Goal: Information Seeking & Learning: Learn about a topic

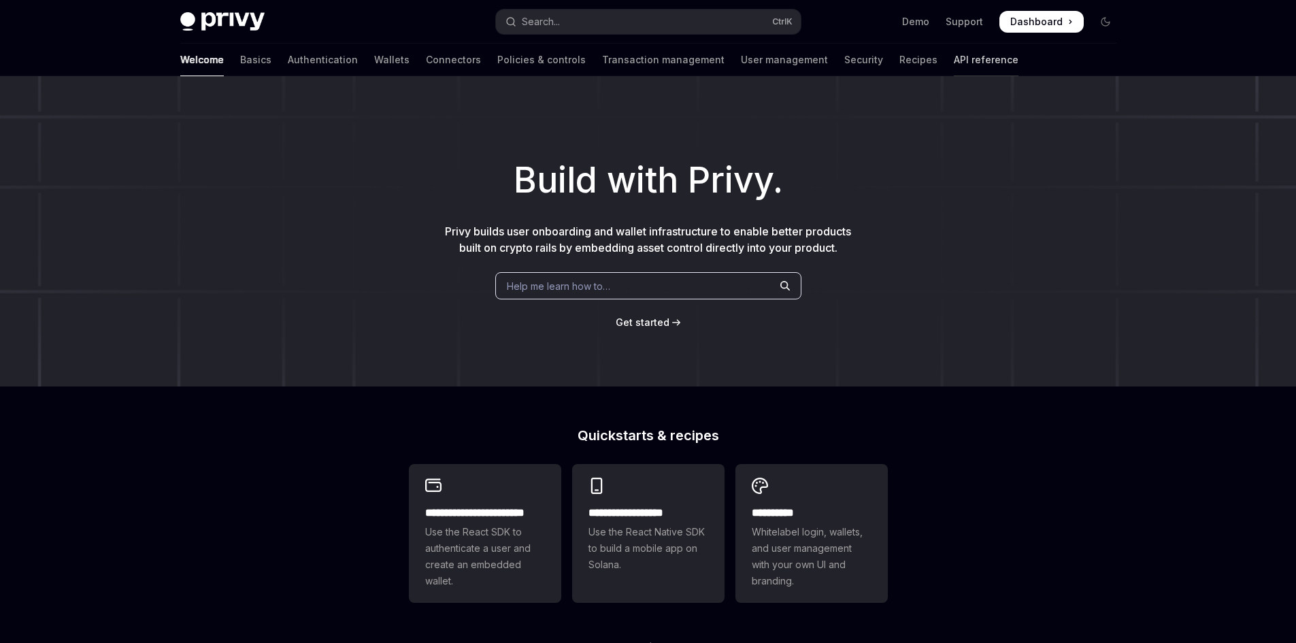
click at [954, 57] on link "API reference" at bounding box center [986, 60] width 65 height 33
type textarea "*"
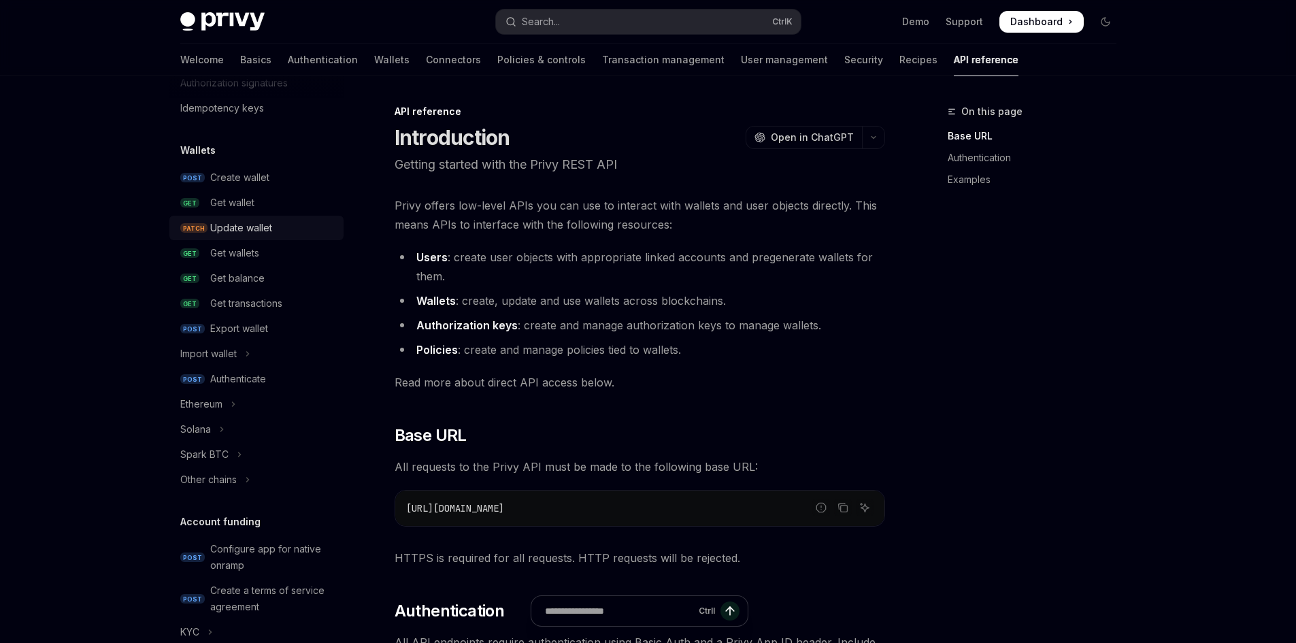
scroll to position [136, 0]
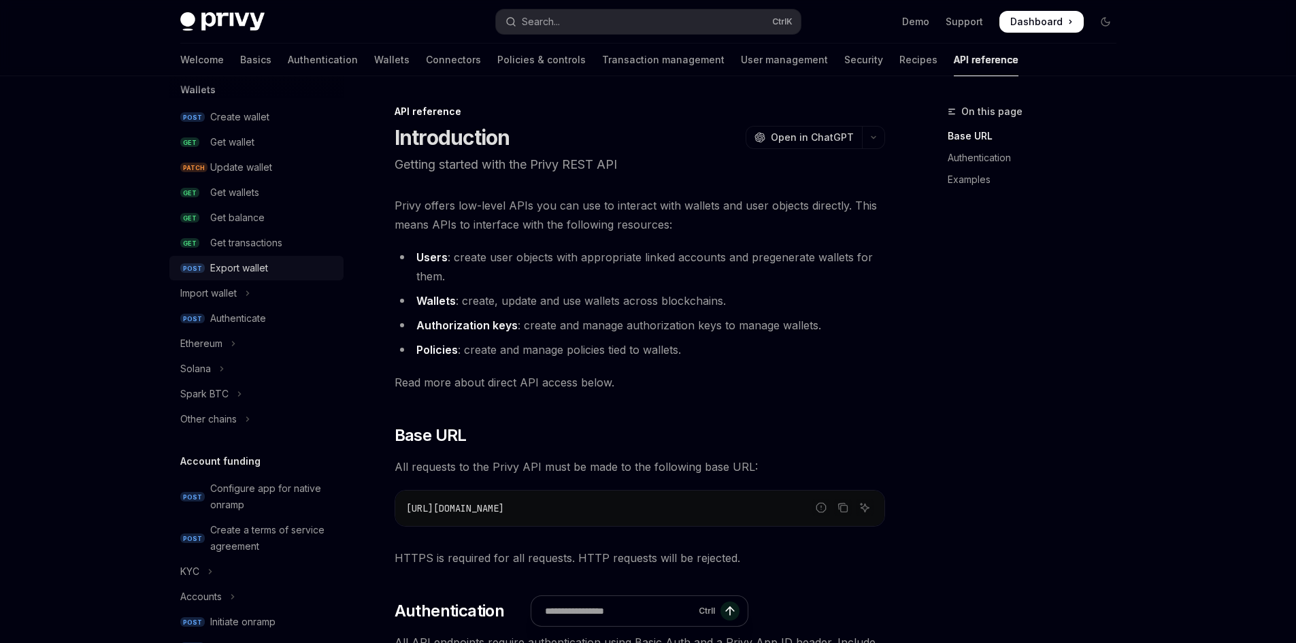
click at [250, 268] on div "Export wallet" at bounding box center [239, 268] width 58 height 16
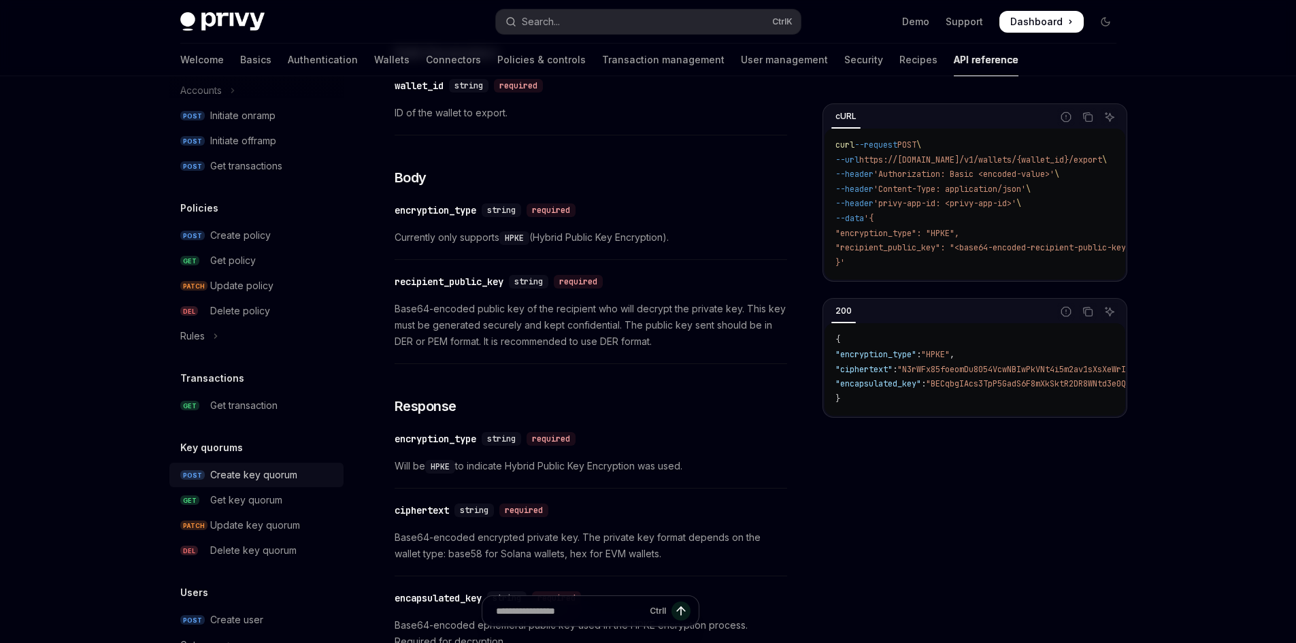
scroll to position [680, 0]
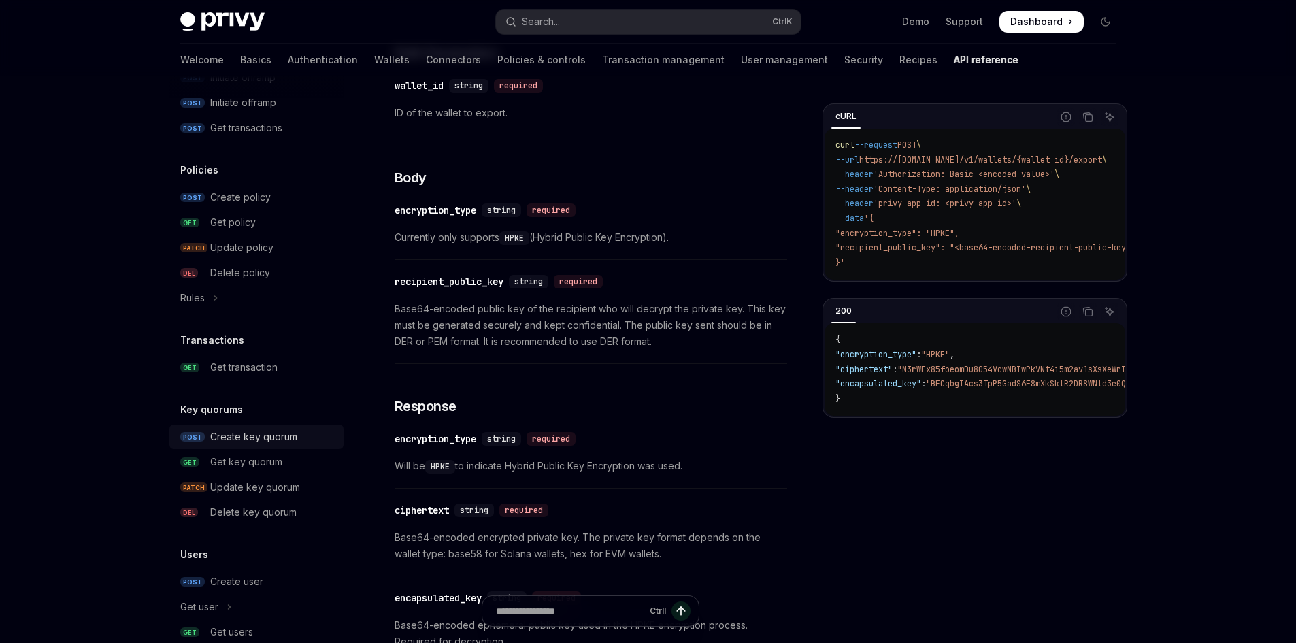
click at [244, 435] on div "Create key quorum" at bounding box center [253, 437] width 87 height 16
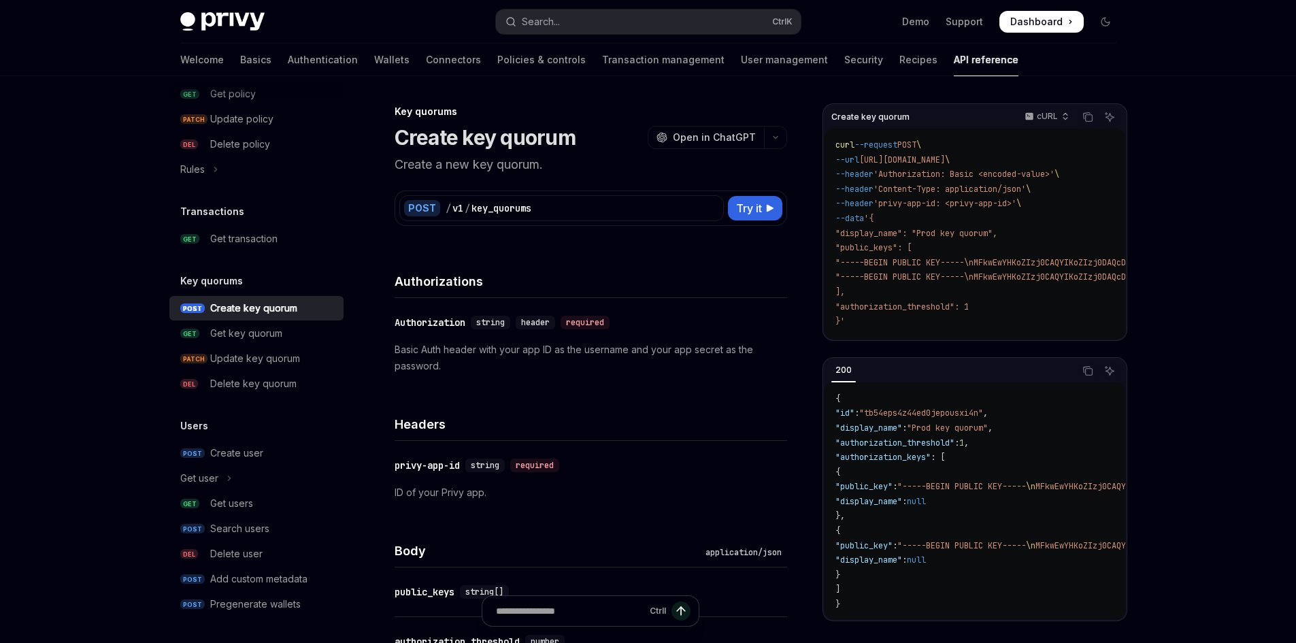
scroll to position [810, 0]
click at [276, 329] on div "Get key quorum" at bounding box center [246, 333] width 72 height 16
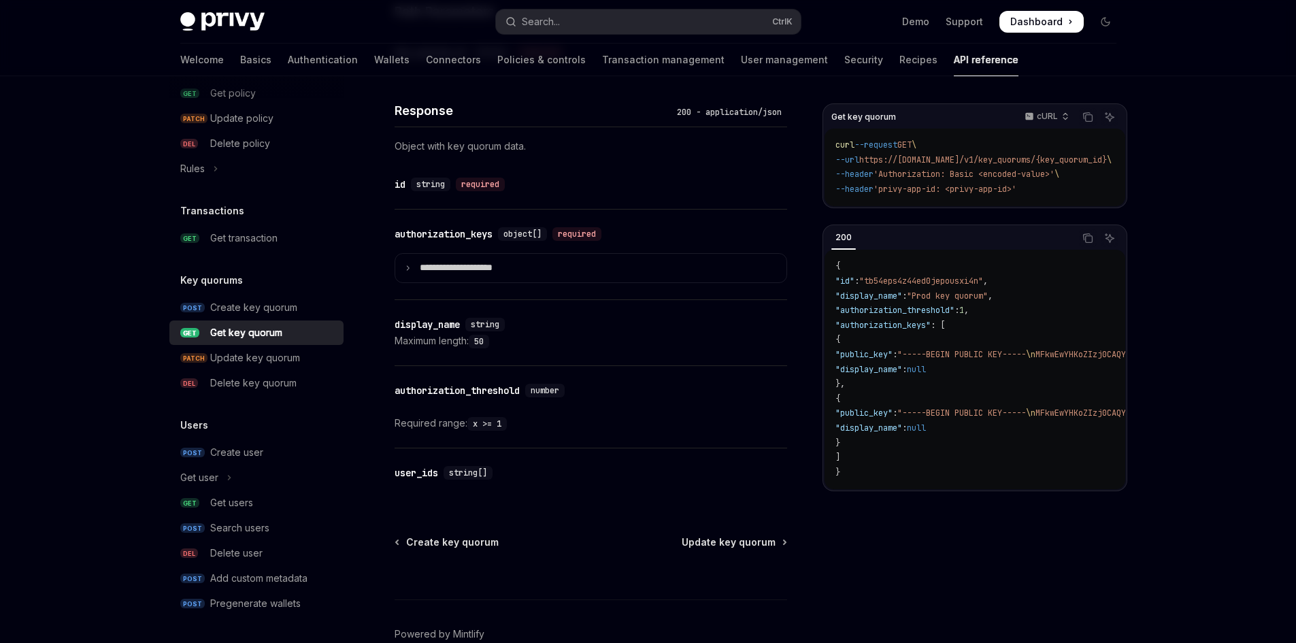
scroll to position [544, 0]
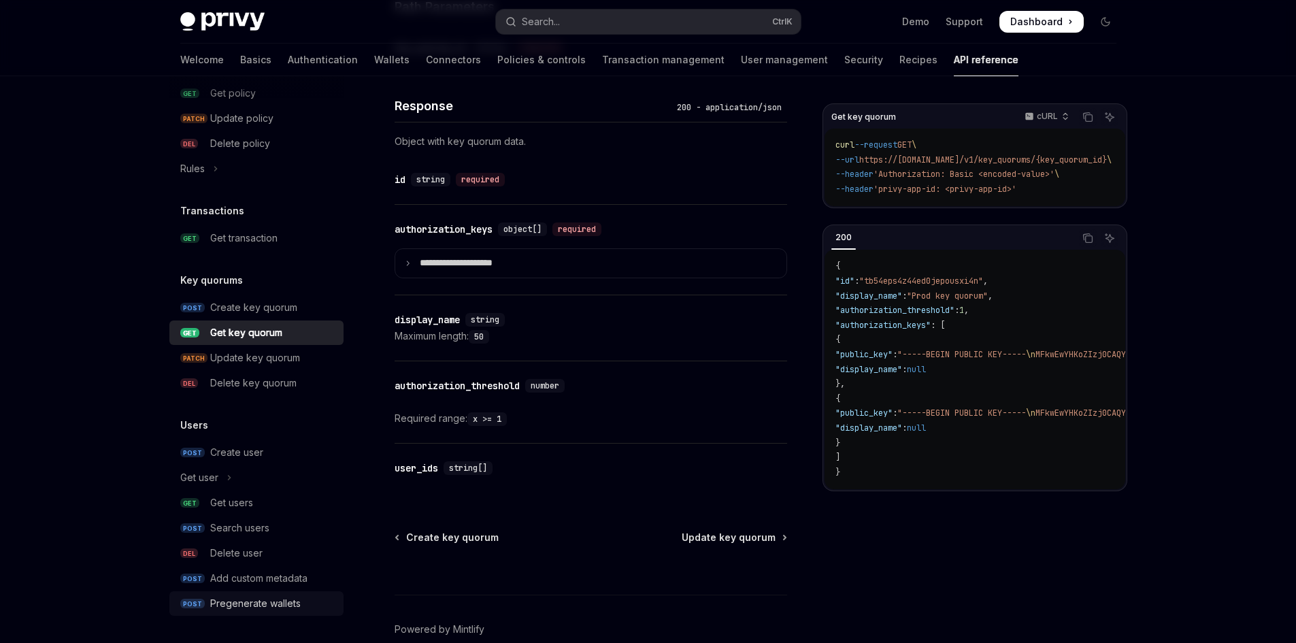
click at [259, 595] on div "Pregenerate wallets" at bounding box center [255, 603] width 90 height 16
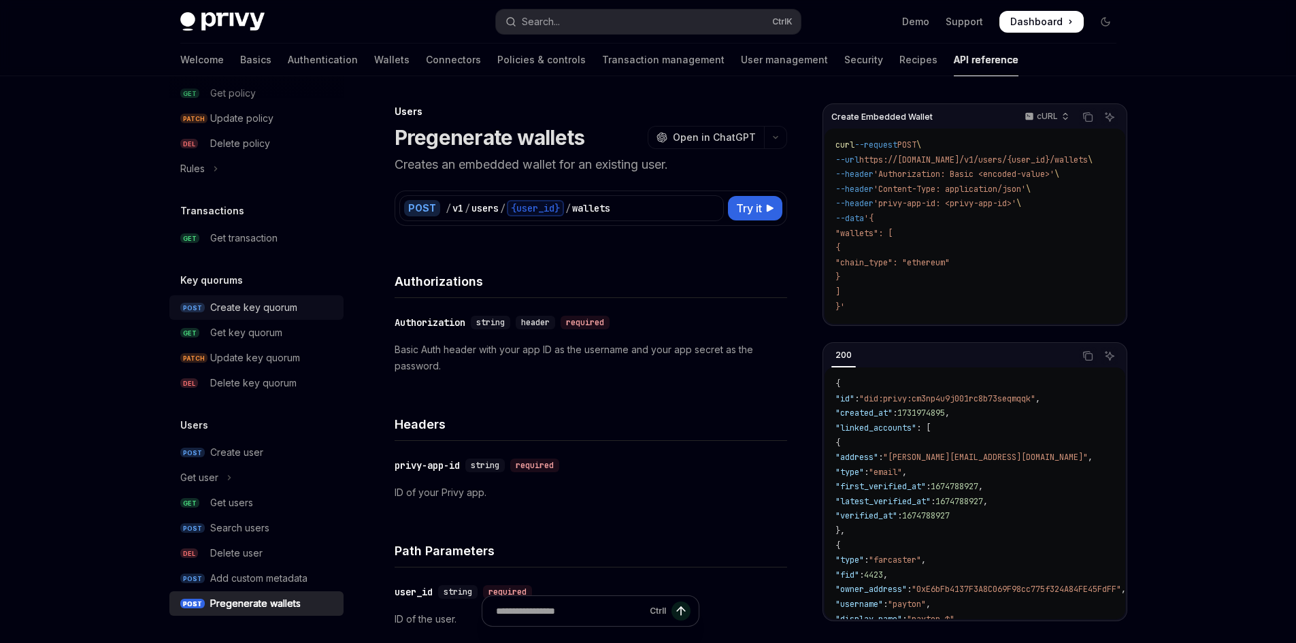
click at [263, 308] on div "Create key quorum" at bounding box center [253, 307] width 87 height 16
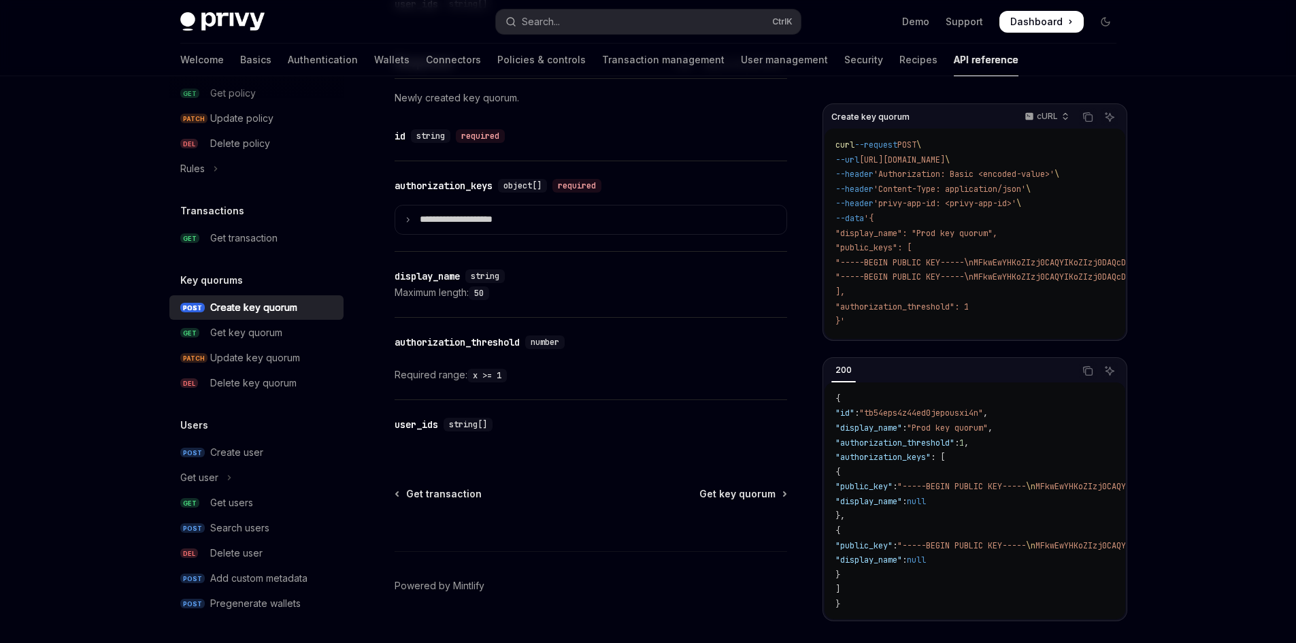
scroll to position [812, 0]
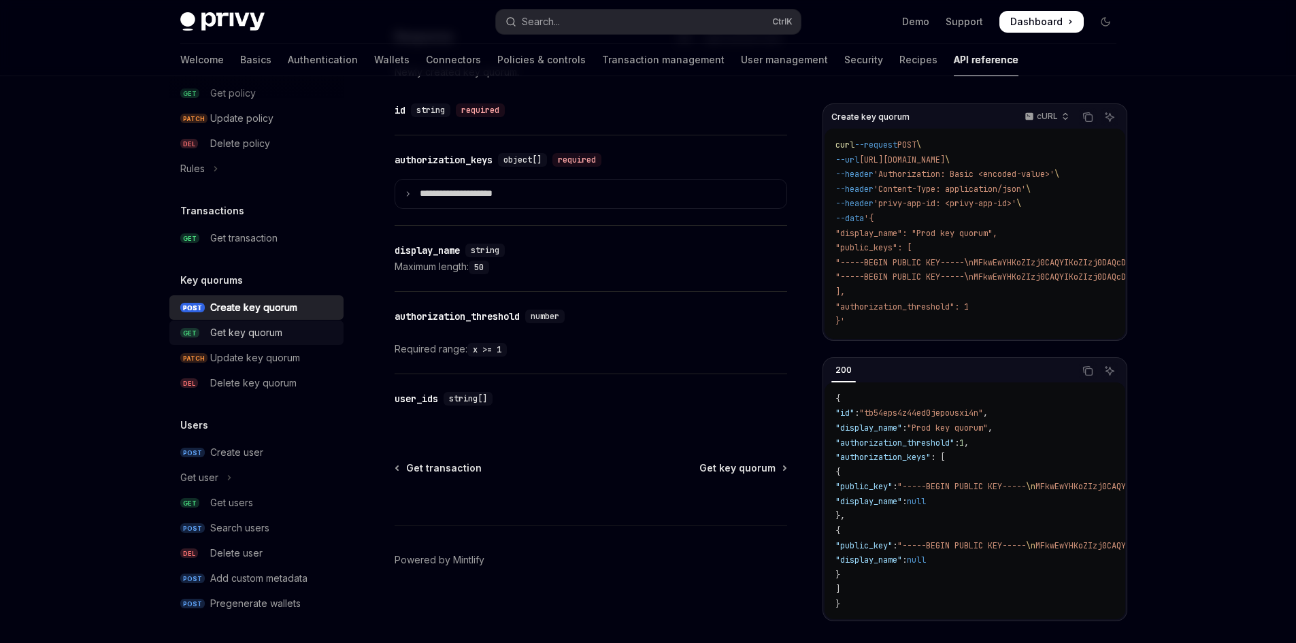
click at [263, 334] on div "Get key quorum" at bounding box center [246, 333] width 72 height 16
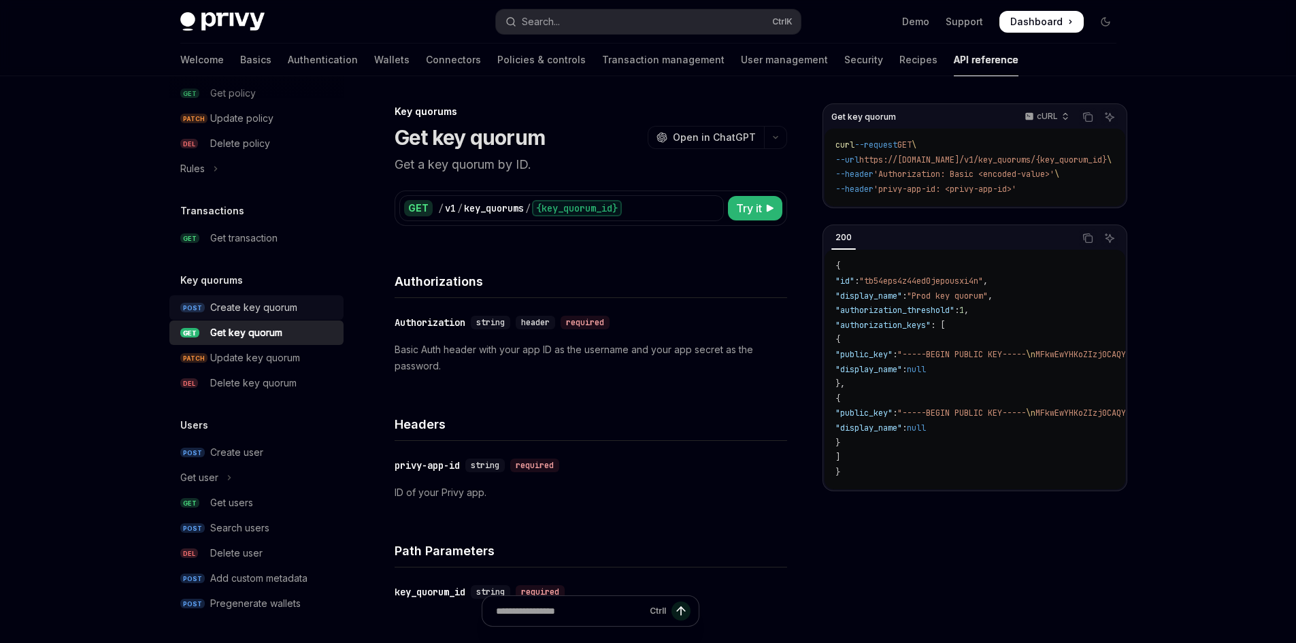
click at [259, 306] on div "Create key quorum" at bounding box center [253, 307] width 87 height 16
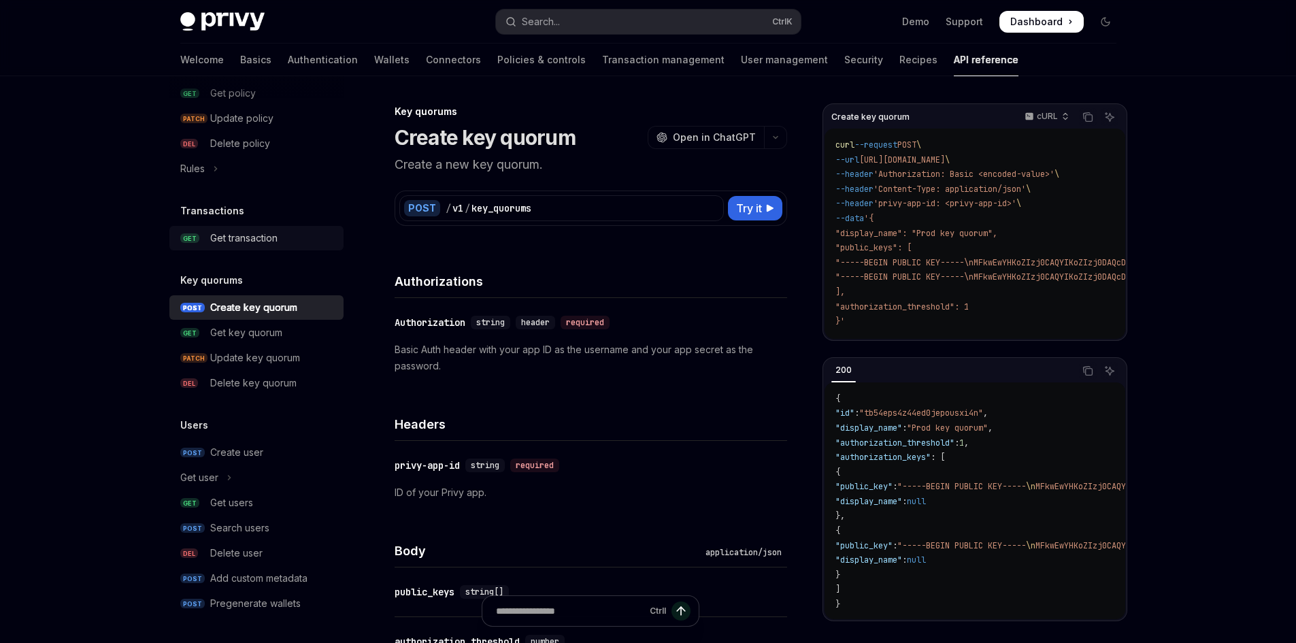
click at [259, 243] on div "Get transaction" at bounding box center [243, 238] width 67 height 16
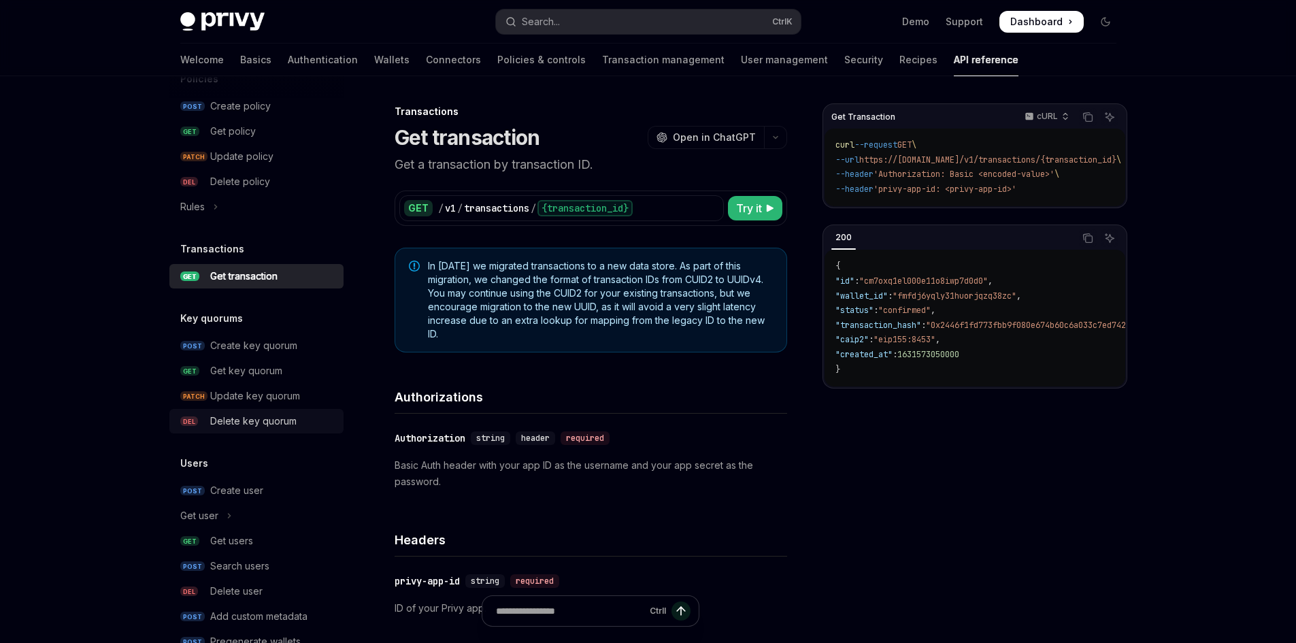
scroll to position [606, 0]
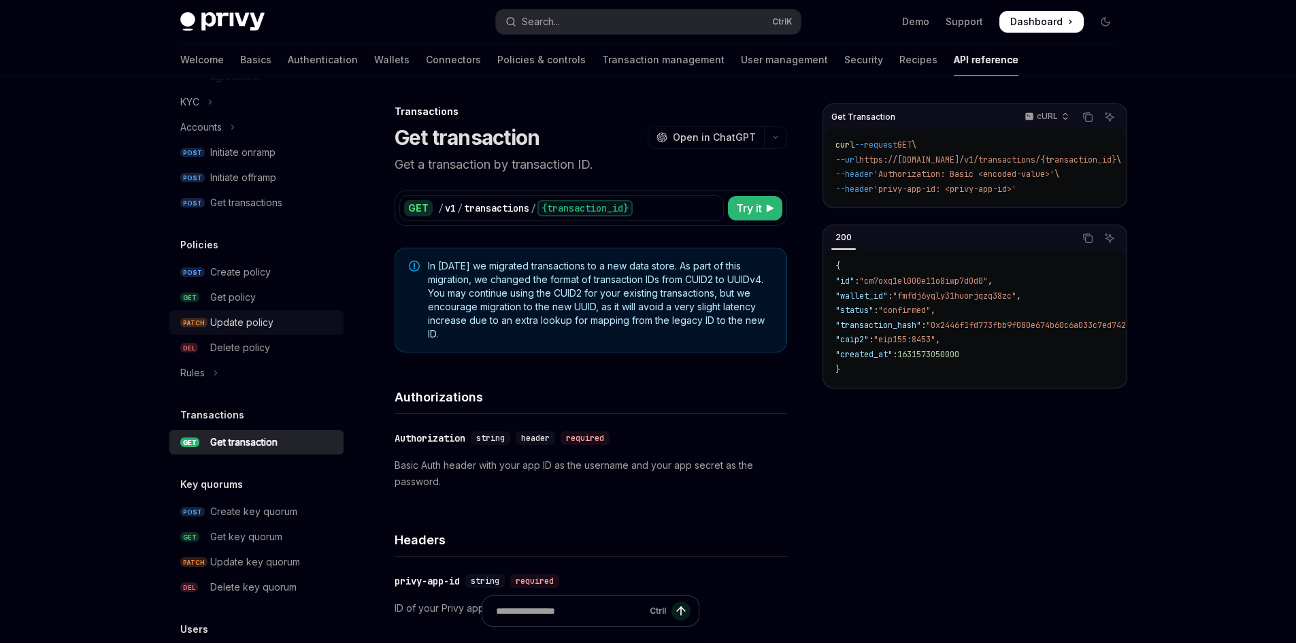
click at [239, 324] on div "Update policy" at bounding box center [241, 322] width 63 height 16
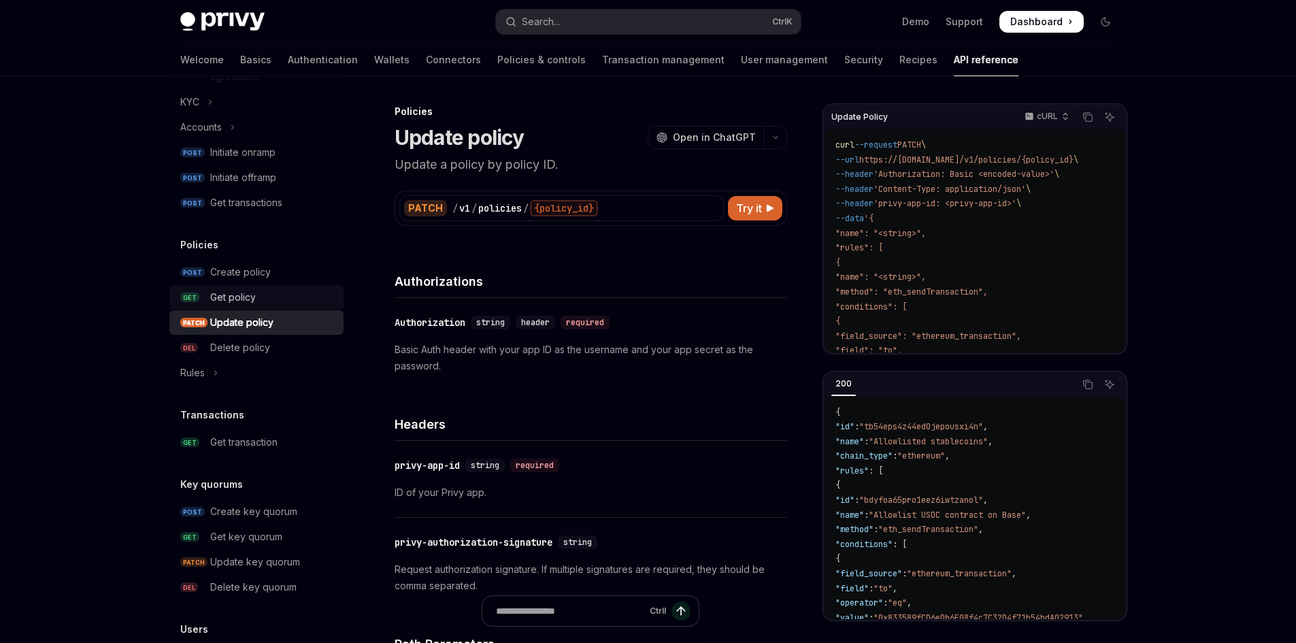
click at [239, 299] on div "Get policy" at bounding box center [233, 297] width 46 height 16
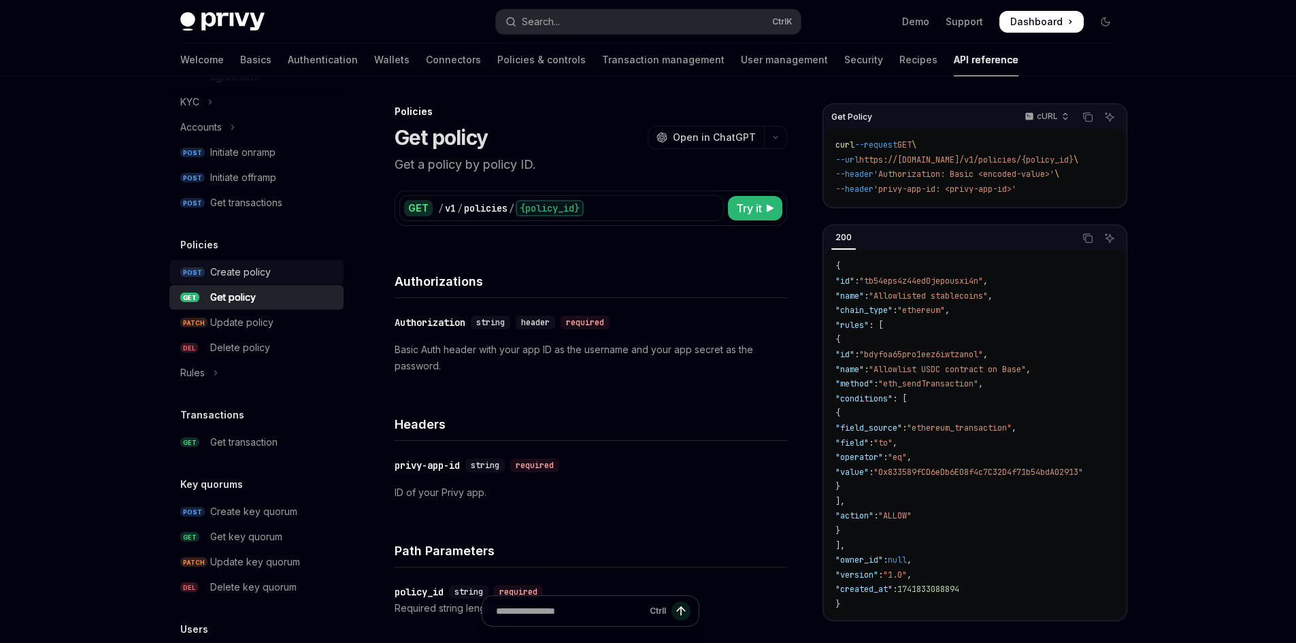
click at [265, 276] on div "Create policy" at bounding box center [240, 272] width 61 height 16
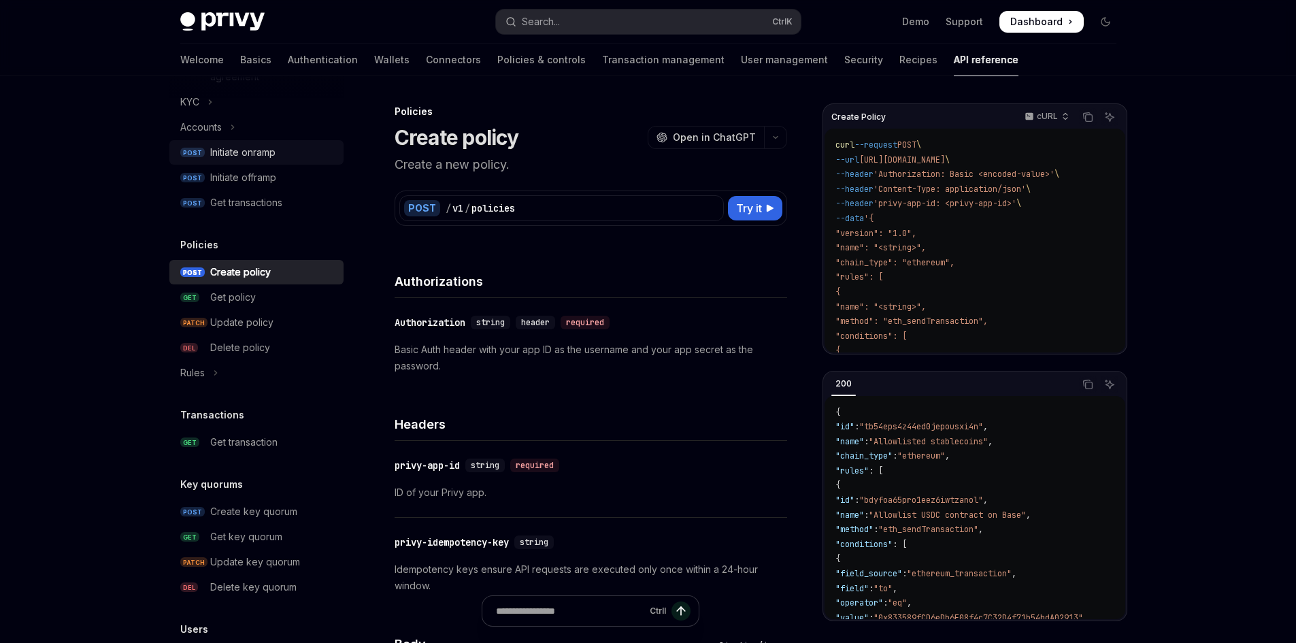
click at [262, 149] on div "Initiate onramp" at bounding box center [242, 152] width 65 height 16
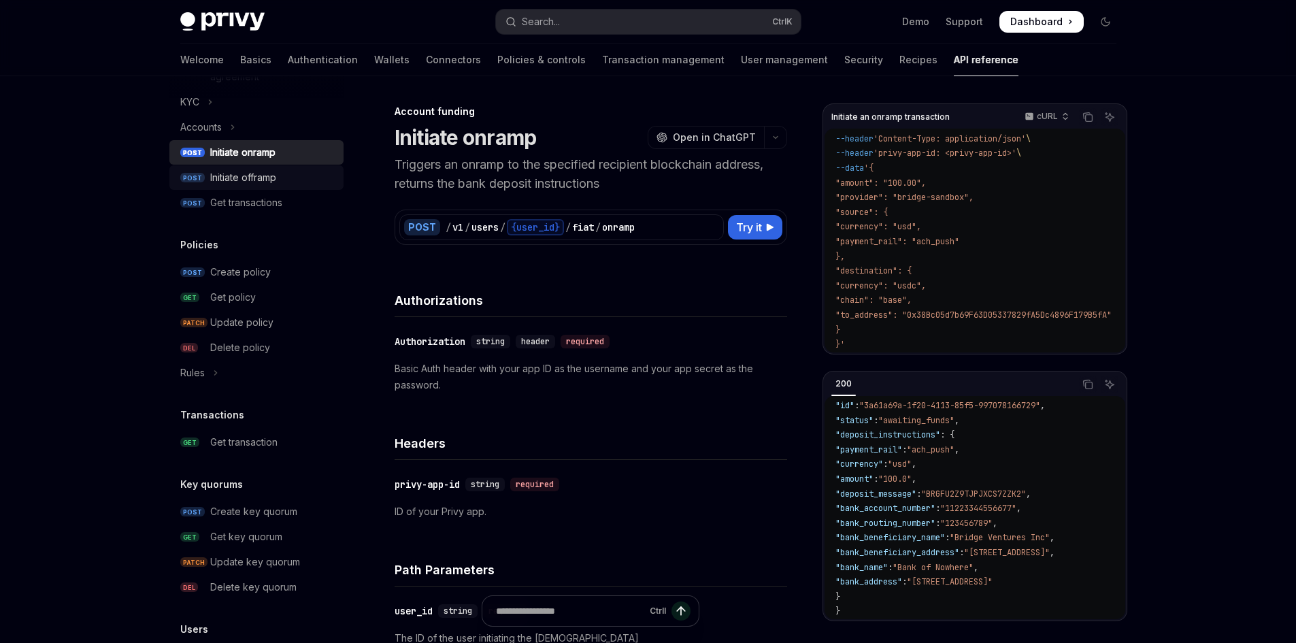
click at [223, 173] on div "Initiate offramp" at bounding box center [243, 177] width 66 height 16
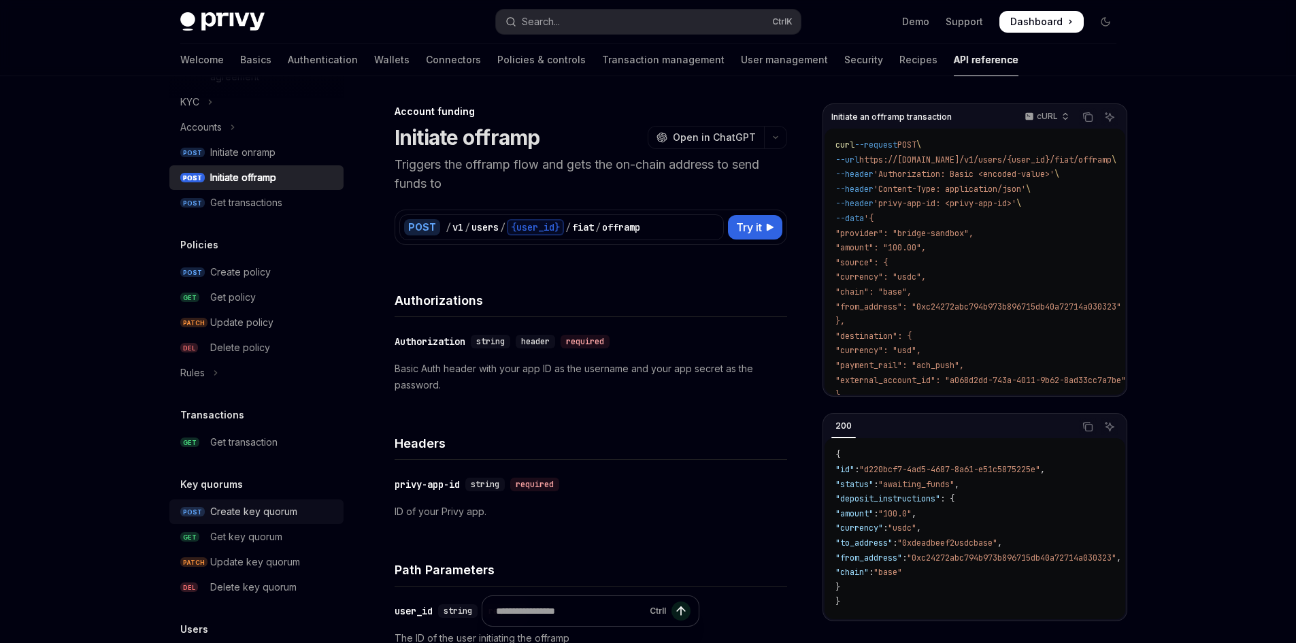
click at [267, 510] on div "Create key quorum" at bounding box center [253, 511] width 87 height 16
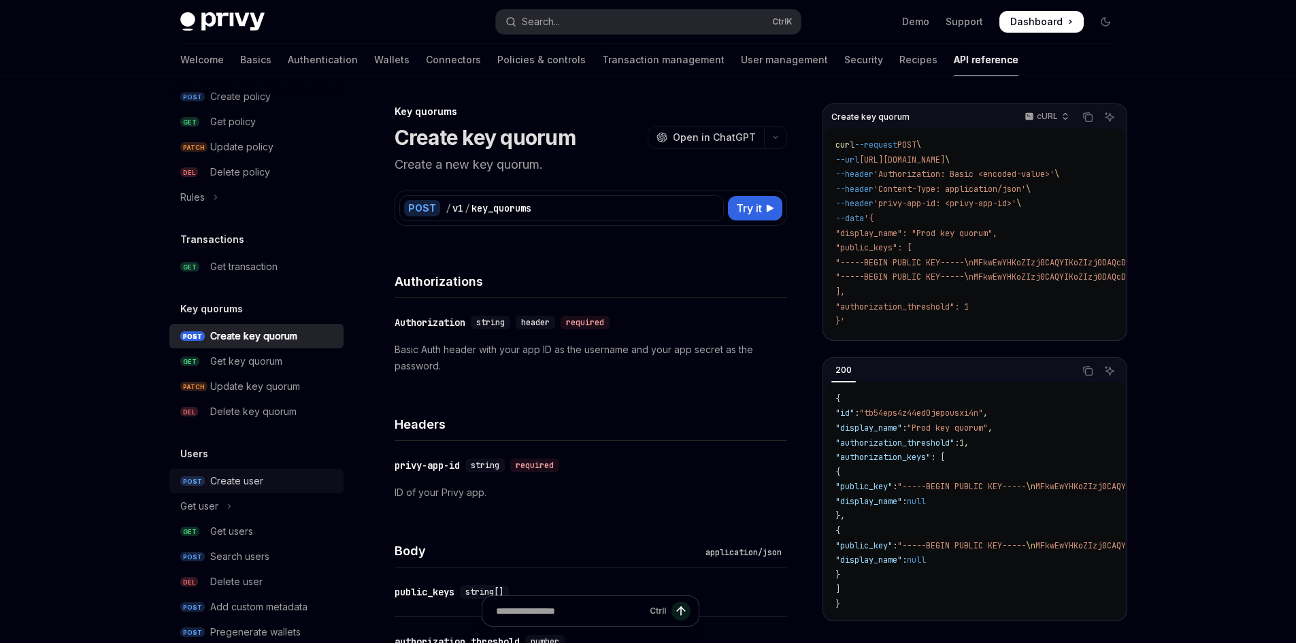
scroll to position [810, 0]
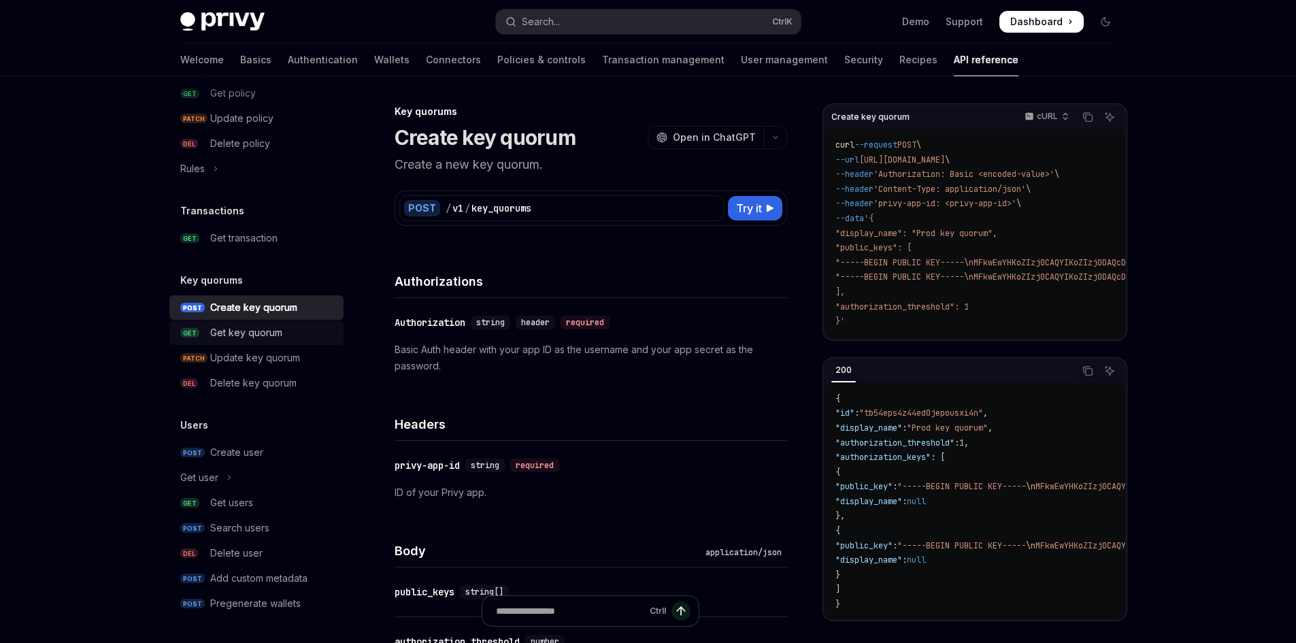
click at [247, 333] on div "Get key quorum" at bounding box center [246, 333] width 72 height 16
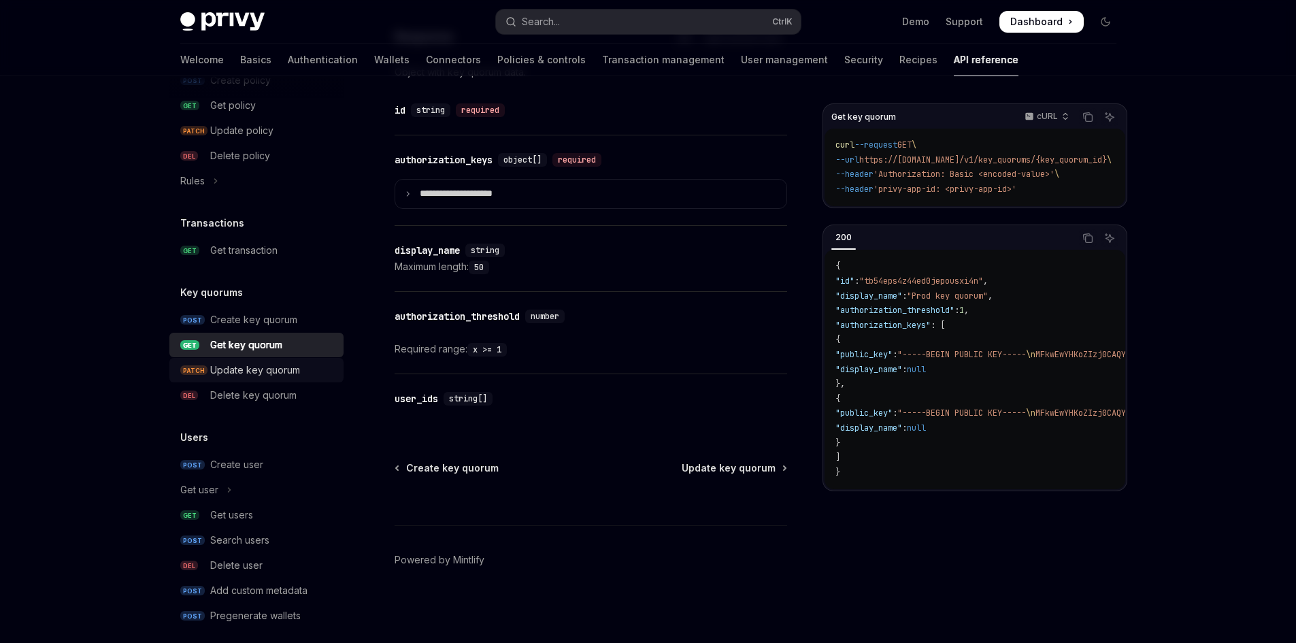
scroll to position [810, 0]
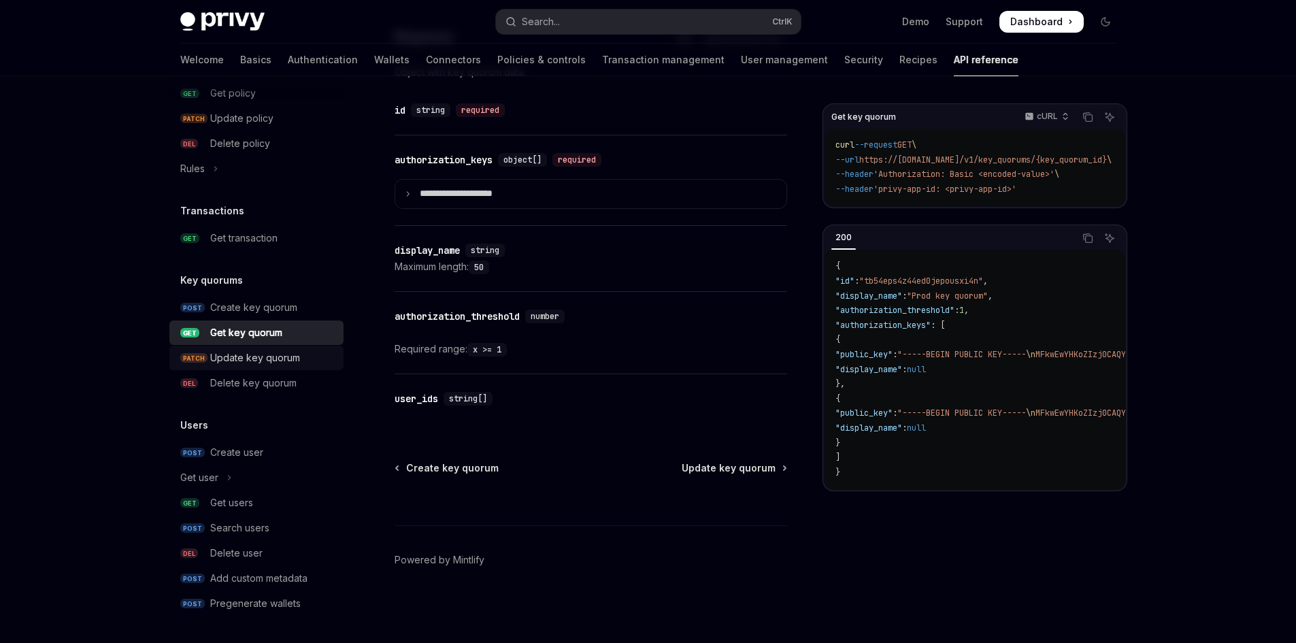
click at [252, 368] on link "PATCH Update key quorum" at bounding box center [256, 358] width 174 height 24
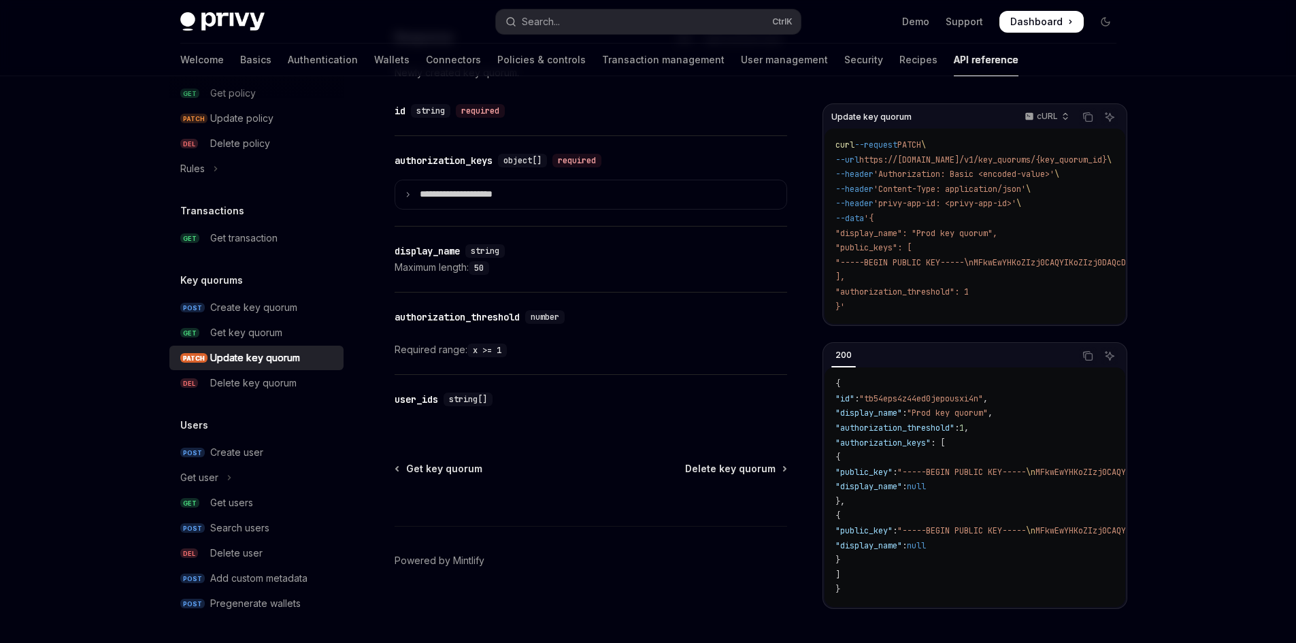
scroll to position [1004, 0]
click at [214, 378] on div "Delete key quorum" at bounding box center [253, 383] width 86 height 16
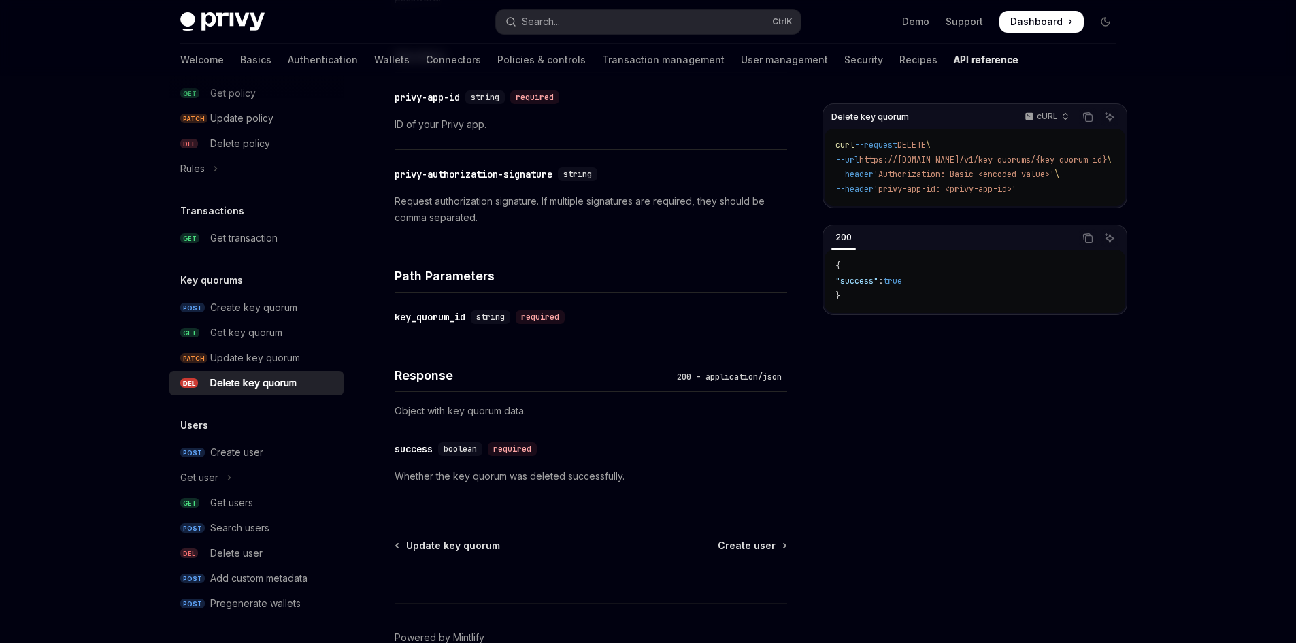
scroll to position [446, 0]
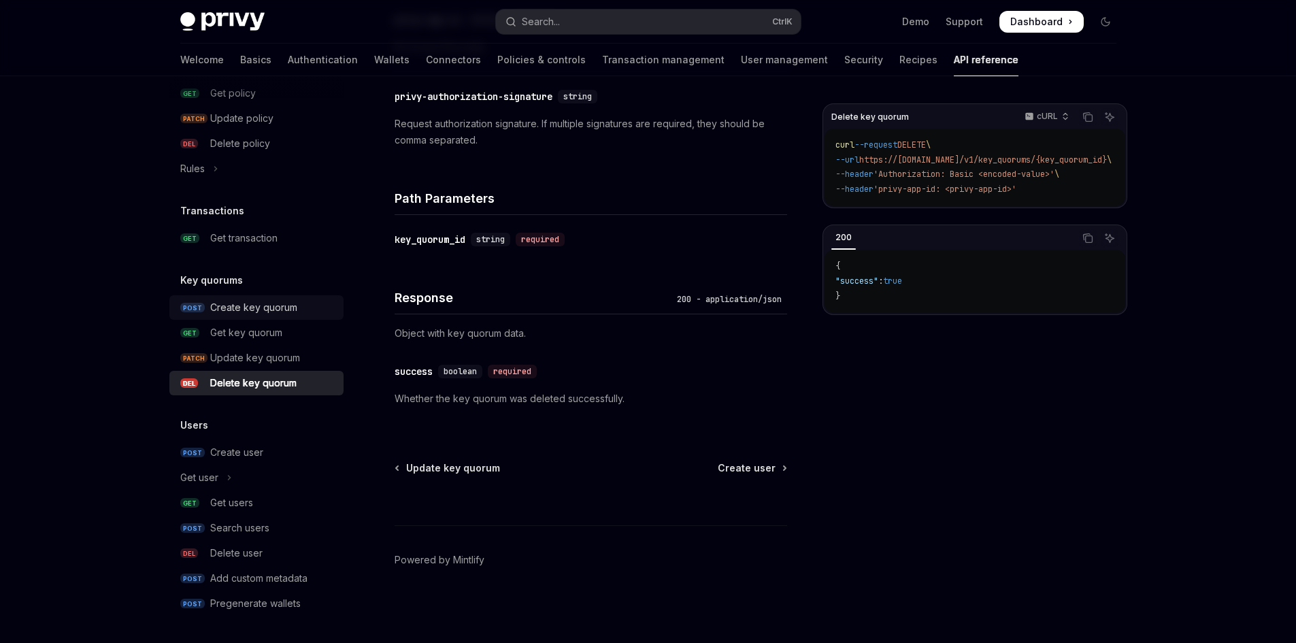
click at [218, 310] on div "Create key quorum" at bounding box center [253, 307] width 87 height 16
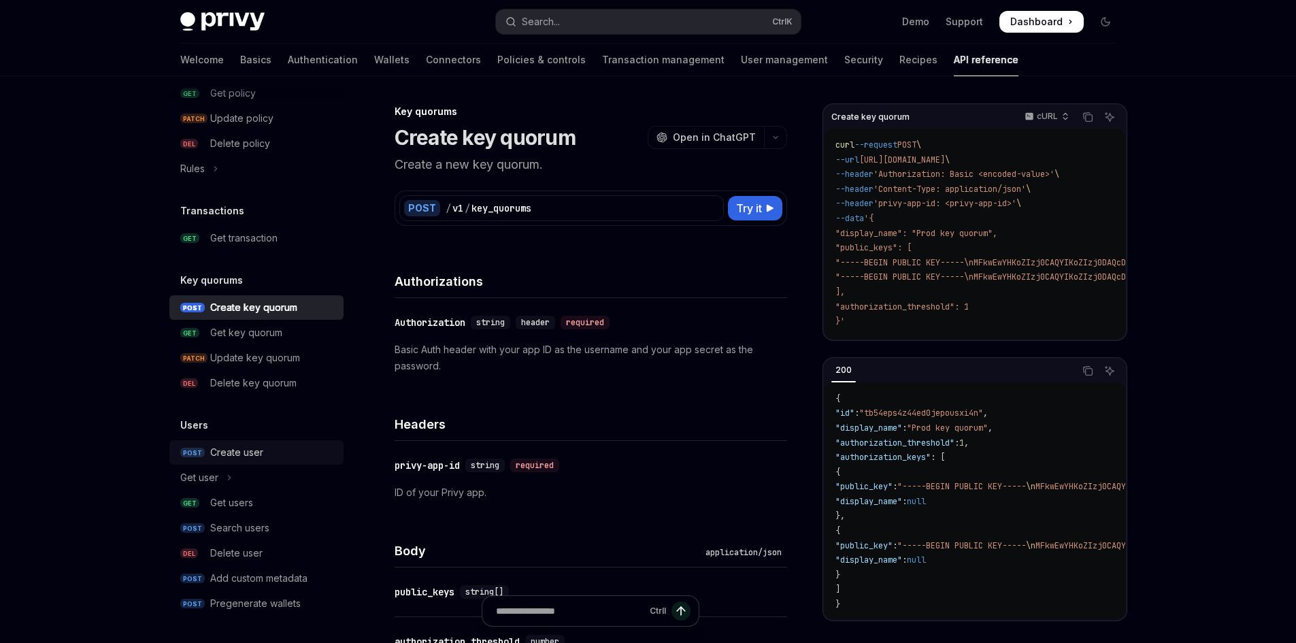
click at [250, 456] on div "Create user" at bounding box center [236, 452] width 53 height 16
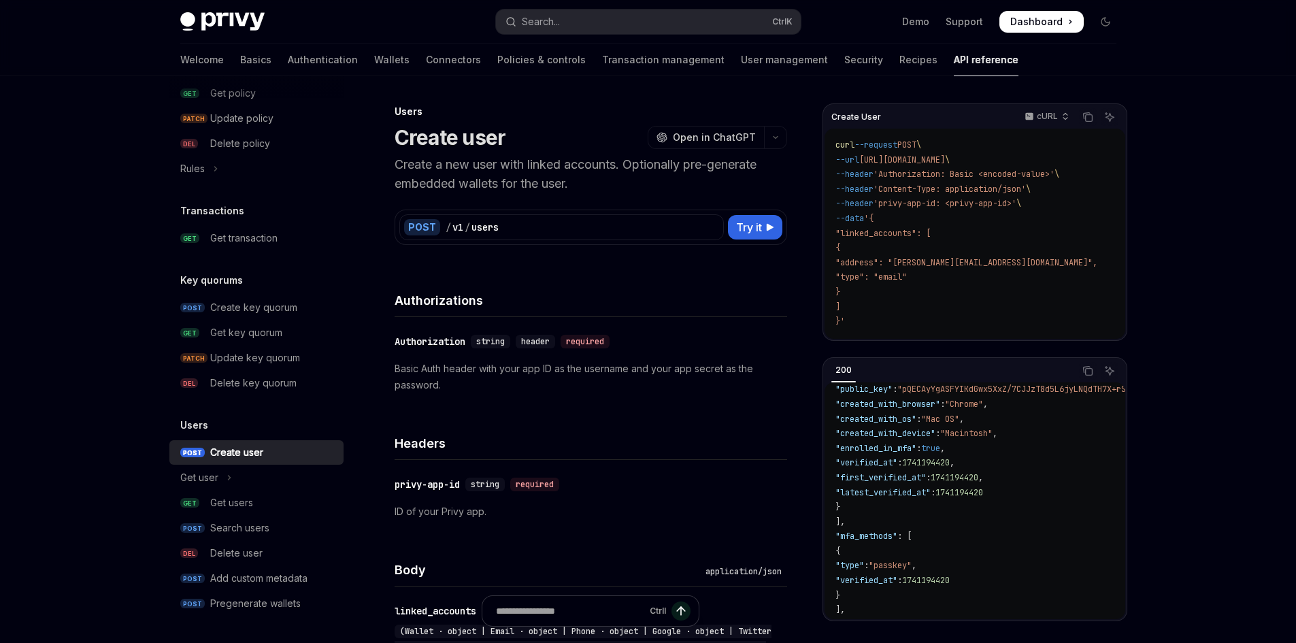
scroll to position [469, 0]
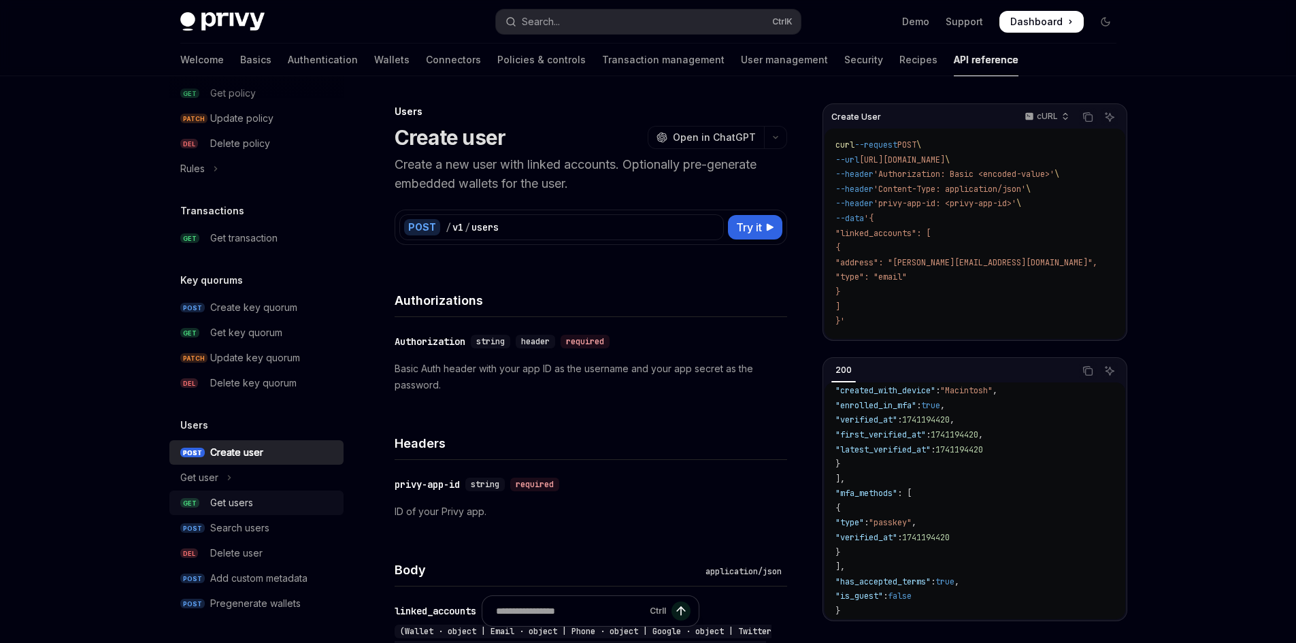
click at [272, 499] on div "Get users" at bounding box center [272, 503] width 125 height 16
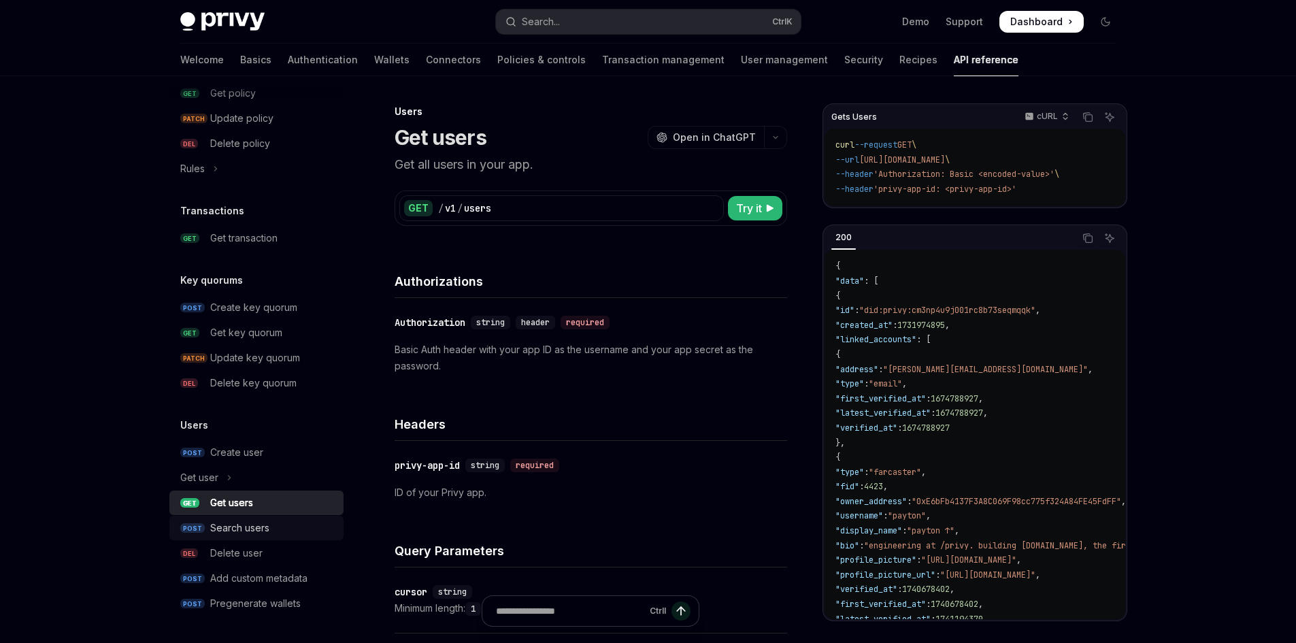
click at [272, 525] on div "Search users" at bounding box center [272, 528] width 125 height 16
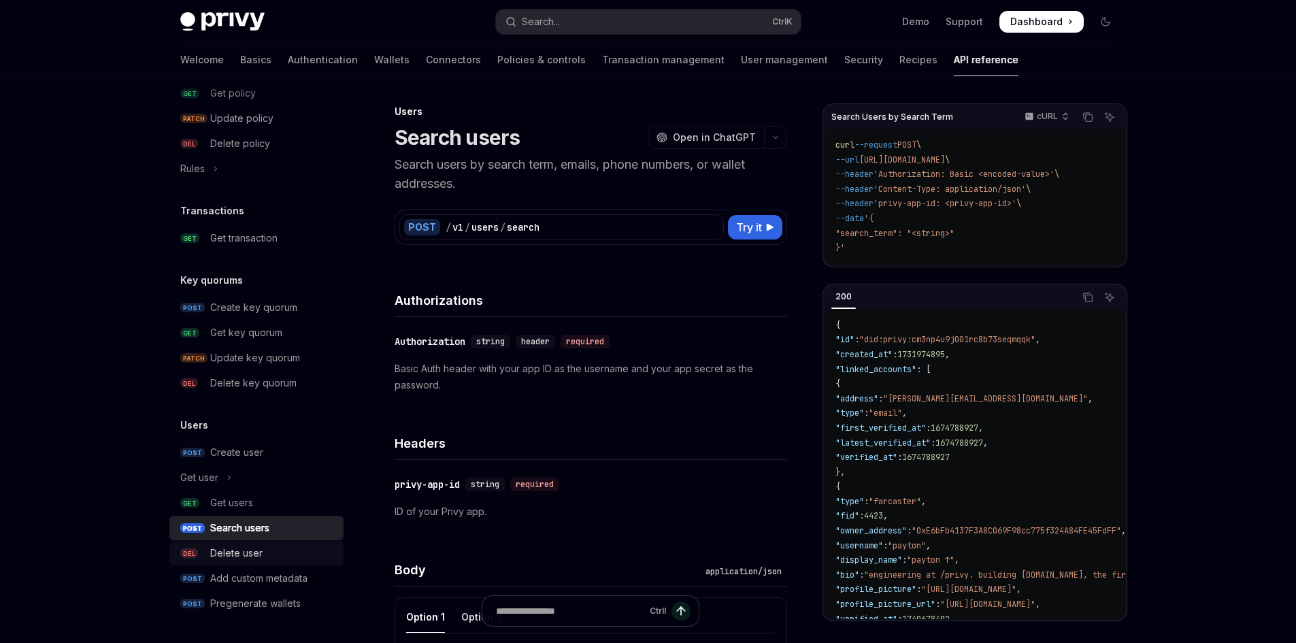
click at [274, 549] on div "Delete user" at bounding box center [272, 553] width 125 height 16
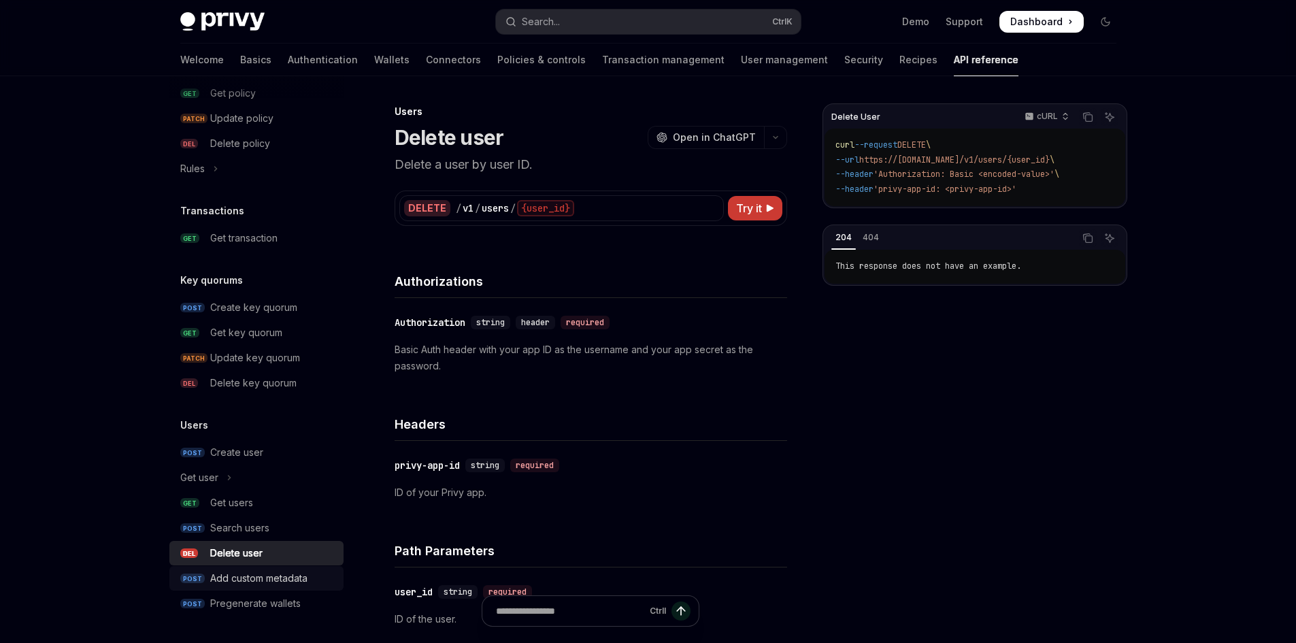
click at [286, 572] on div "Add custom metadata" at bounding box center [258, 578] width 97 height 16
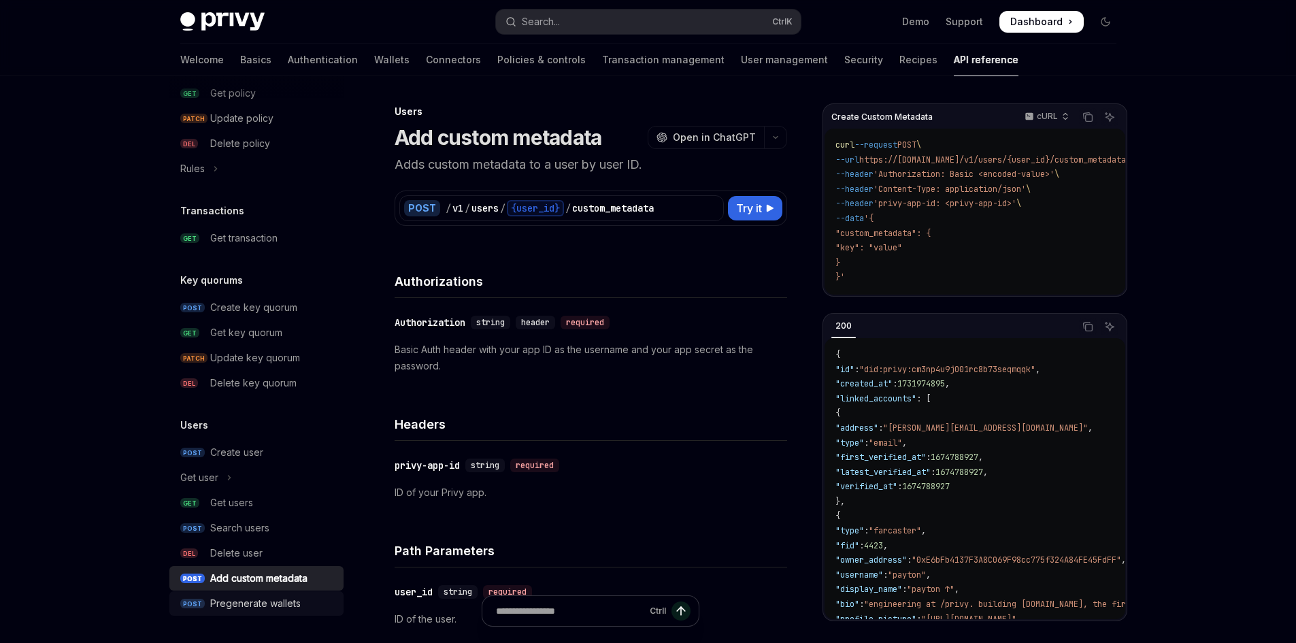
click at [288, 600] on div "Pregenerate wallets" at bounding box center [255, 603] width 90 height 16
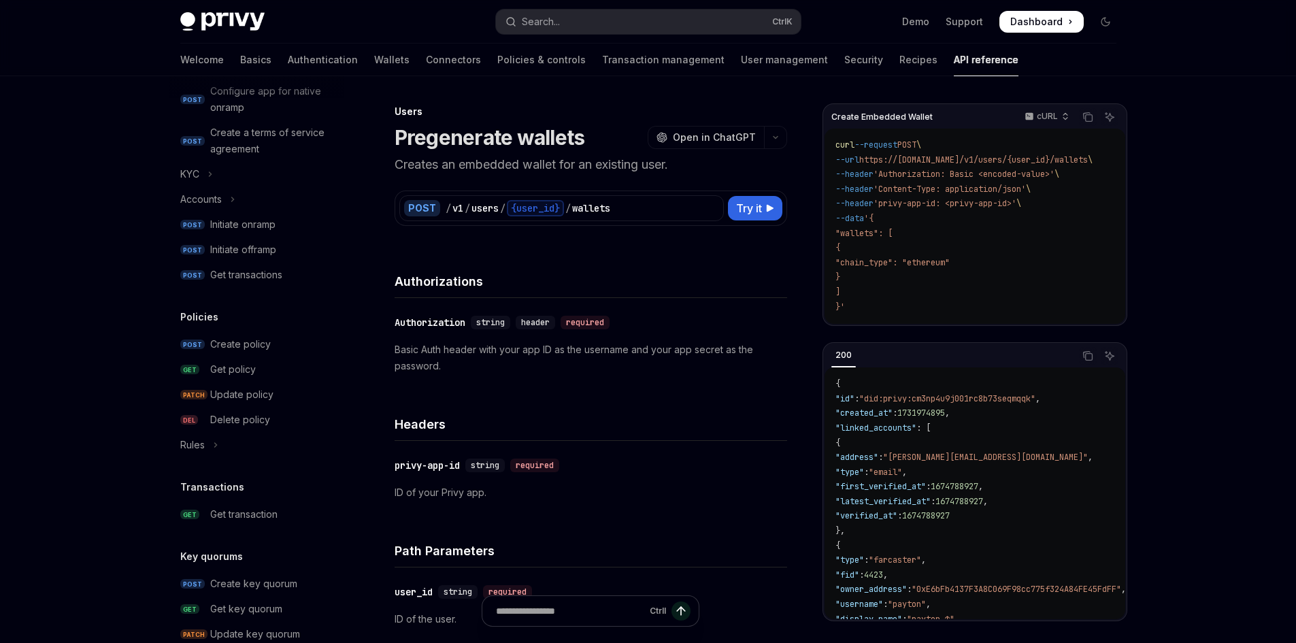
scroll to position [810, 0]
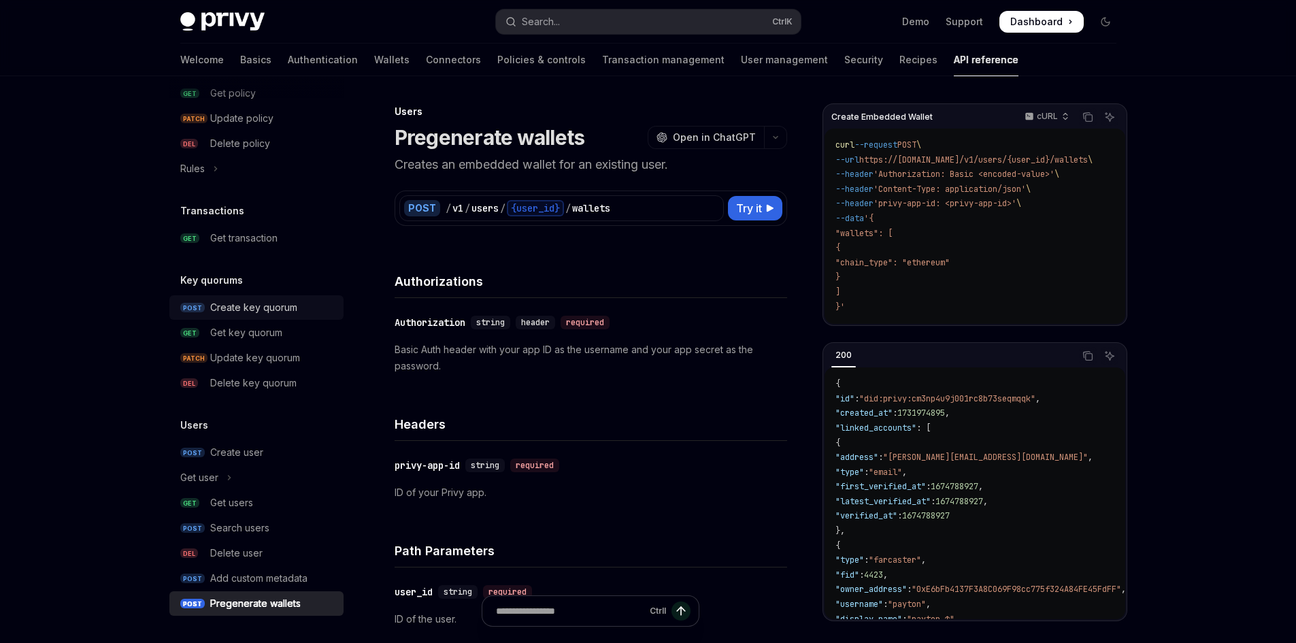
click at [256, 300] on div "Create key quorum" at bounding box center [253, 307] width 87 height 16
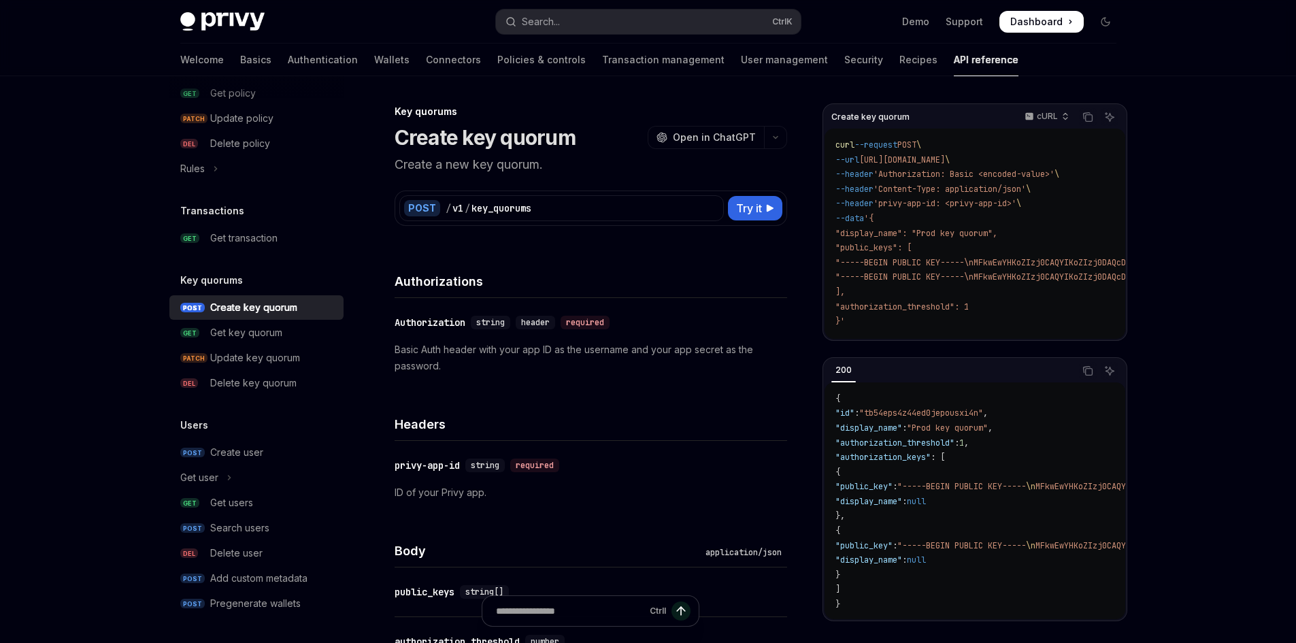
type textarea "*"
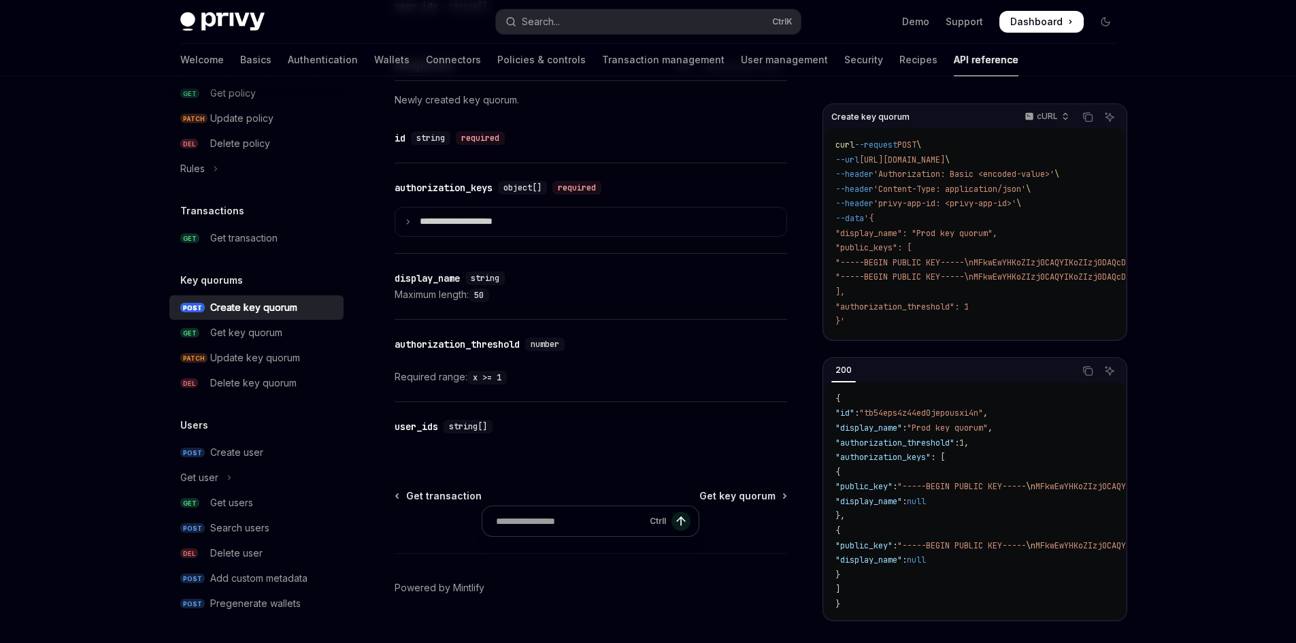
scroll to position [812, 0]
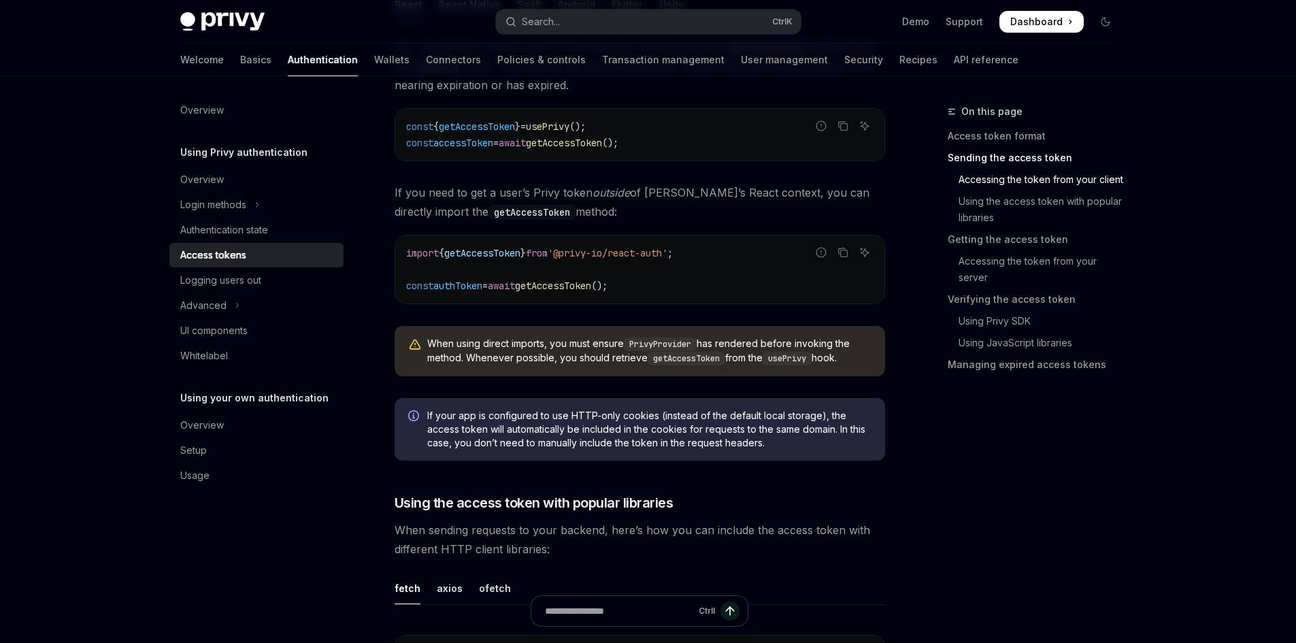
scroll to position [748, 0]
click at [235, 557] on div "Overview Using Privy authentication Overview Login methods Authentication state…" at bounding box center [267, 359] width 196 height 567
